Goal: Find specific page/section: Find specific page/section

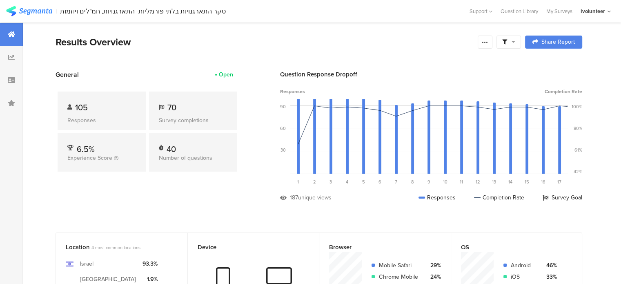
click at [34, 9] on img at bounding box center [29, 11] width 46 height 10
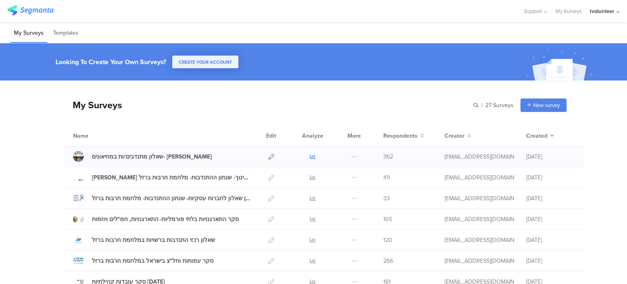
click at [311, 156] on icon at bounding box center [313, 157] width 6 height 6
